Goal: Task Accomplishment & Management: Manage account settings

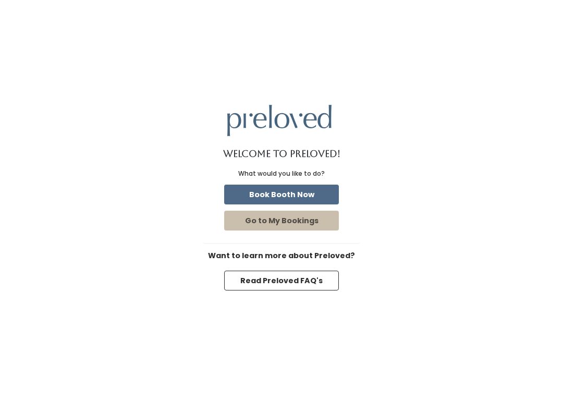
click at [275, 193] on button "Book Booth Now" at bounding box center [281, 195] width 115 height 20
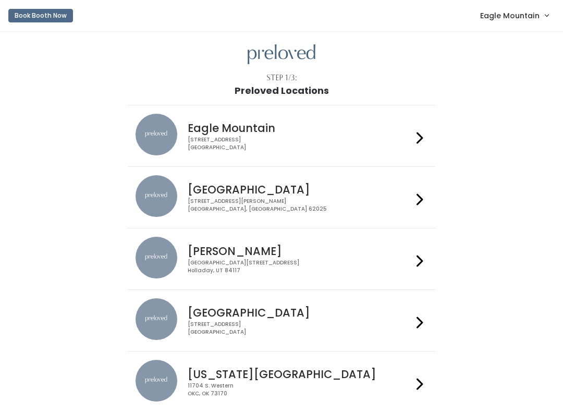
click at [508, 15] on span "Eagle Mountain" at bounding box center [509, 15] width 59 height 11
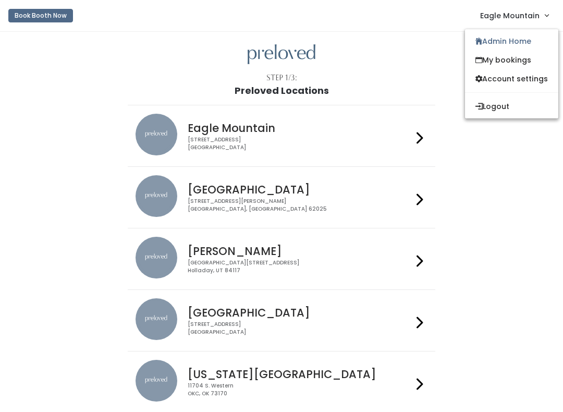
click at [516, 38] on link "Admin Home" at bounding box center [511, 41] width 93 height 19
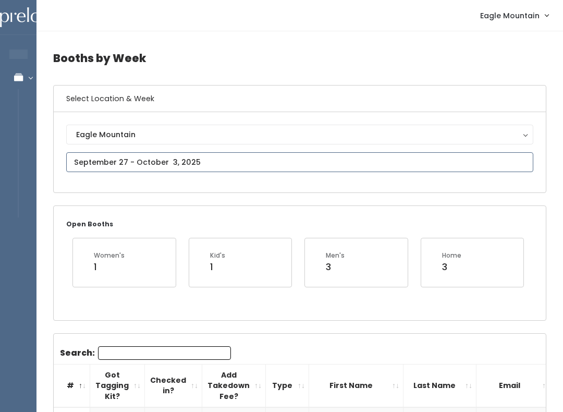
click at [180, 163] on input "text" at bounding box center [299, 162] width 467 height 20
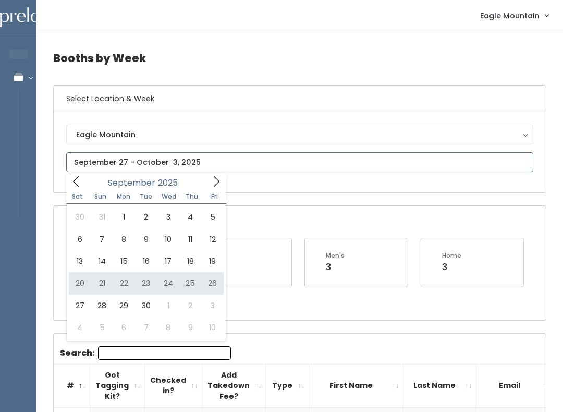
type input "September 20 to September 26"
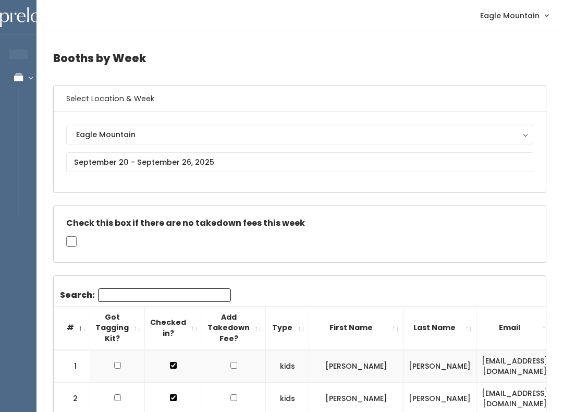
click at [147, 290] on input "Search:" at bounding box center [164, 295] width 133 height 14
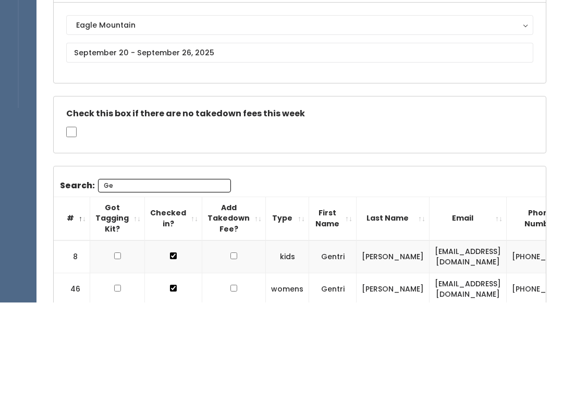
type input "Gen"
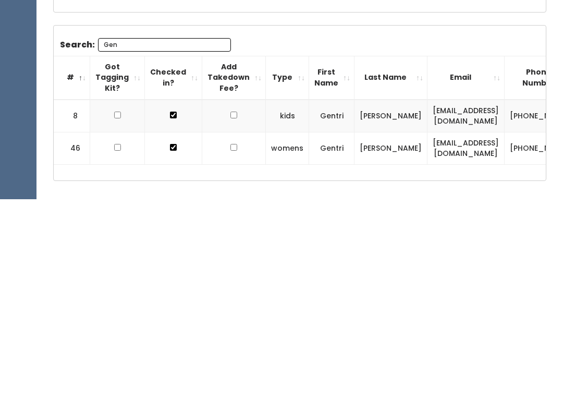
scroll to position [38, 0]
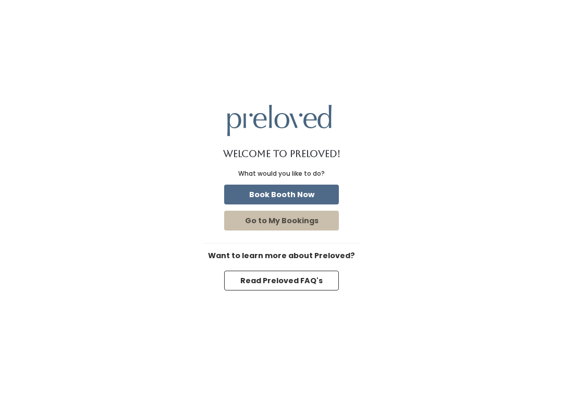
click at [300, 191] on button "Book Booth Now" at bounding box center [281, 195] width 115 height 20
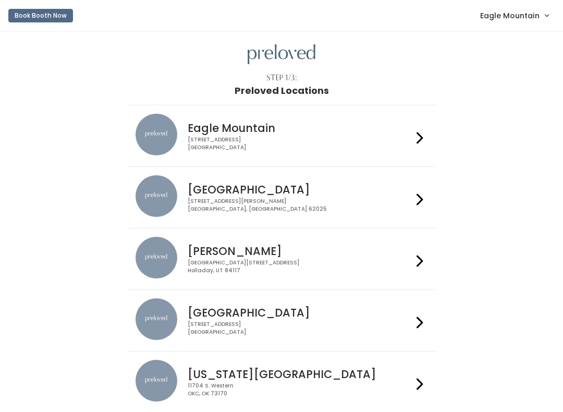
click at [509, 15] on span "Eagle Mountain" at bounding box center [509, 15] width 59 height 11
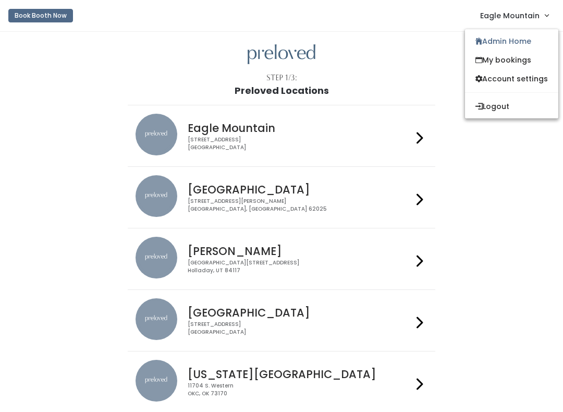
click at [512, 32] on link "Admin Home" at bounding box center [511, 41] width 93 height 19
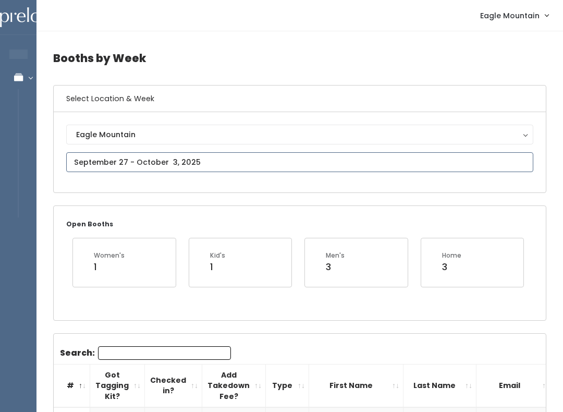
click at [185, 163] on input "text" at bounding box center [299, 162] width 467 height 20
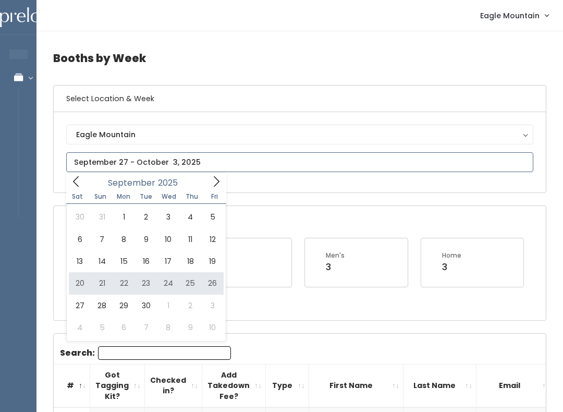
type input "[DATE] to [DATE]"
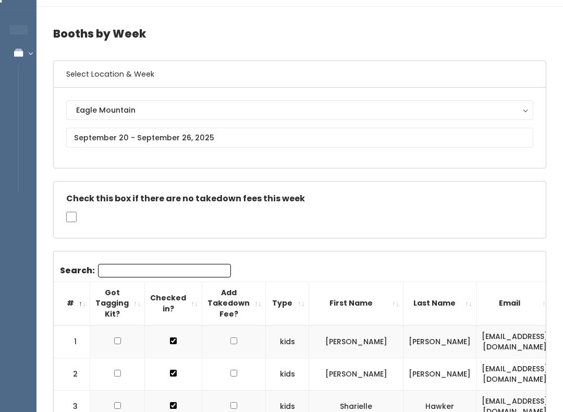
click at [166, 264] on input "Search:" at bounding box center [164, 271] width 133 height 14
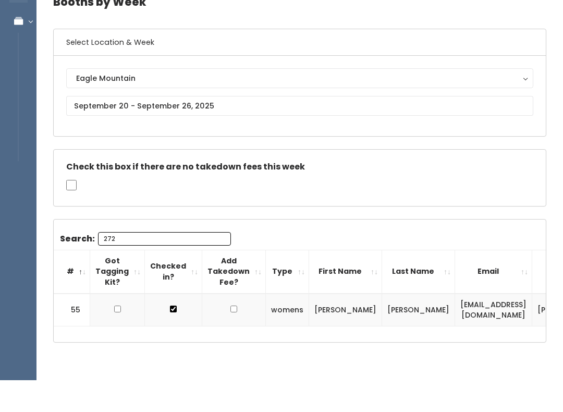
type input "2720"
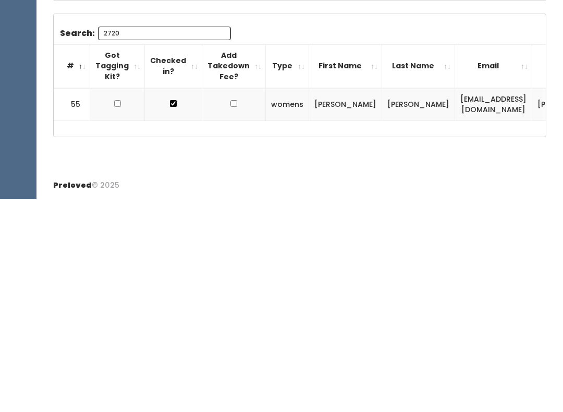
scroll to position [56, 0]
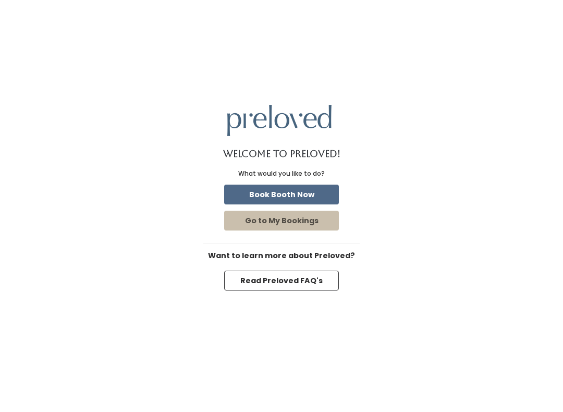
click at [292, 190] on button "Book Booth Now" at bounding box center [281, 195] width 115 height 20
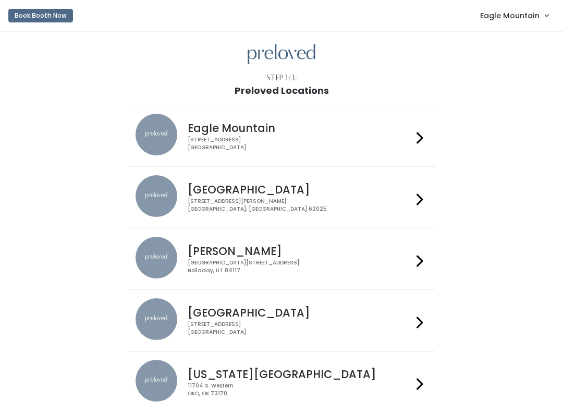
click at [518, 16] on span "Eagle Mountain" at bounding box center [509, 15] width 59 height 11
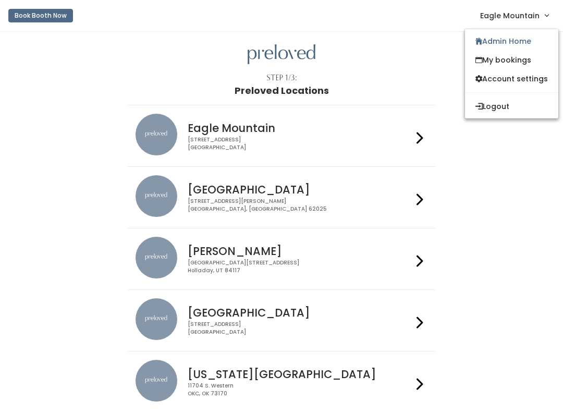
click at [527, 42] on link "Admin Home" at bounding box center [511, 41] width 93 height 19
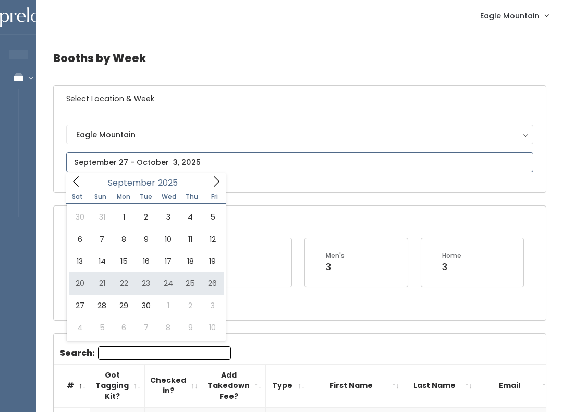
type input "September 20 to September 26"
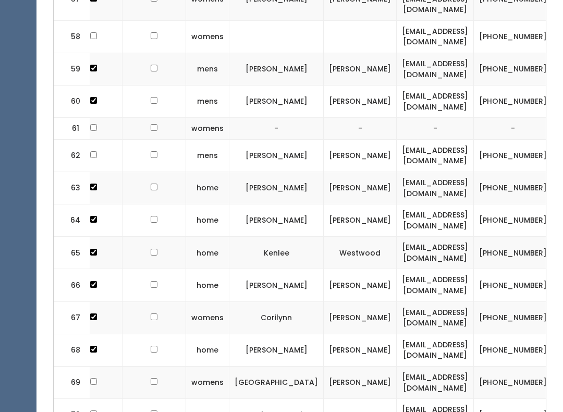
scroll to position [0, 94]
